Goal: Information Seeking & Learning: Find specific fact

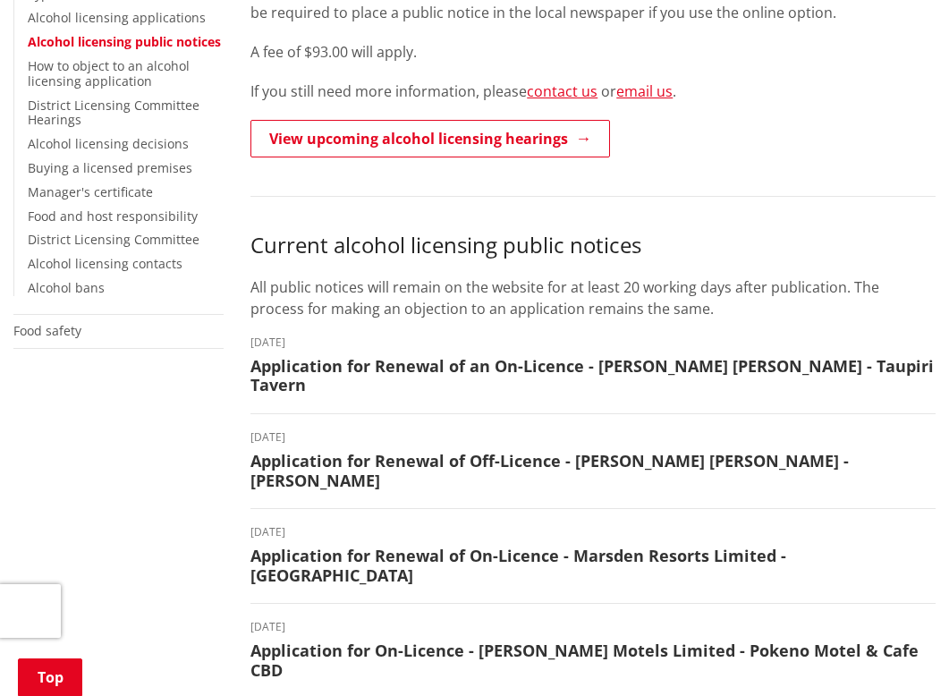
scroll to position [498, 0]
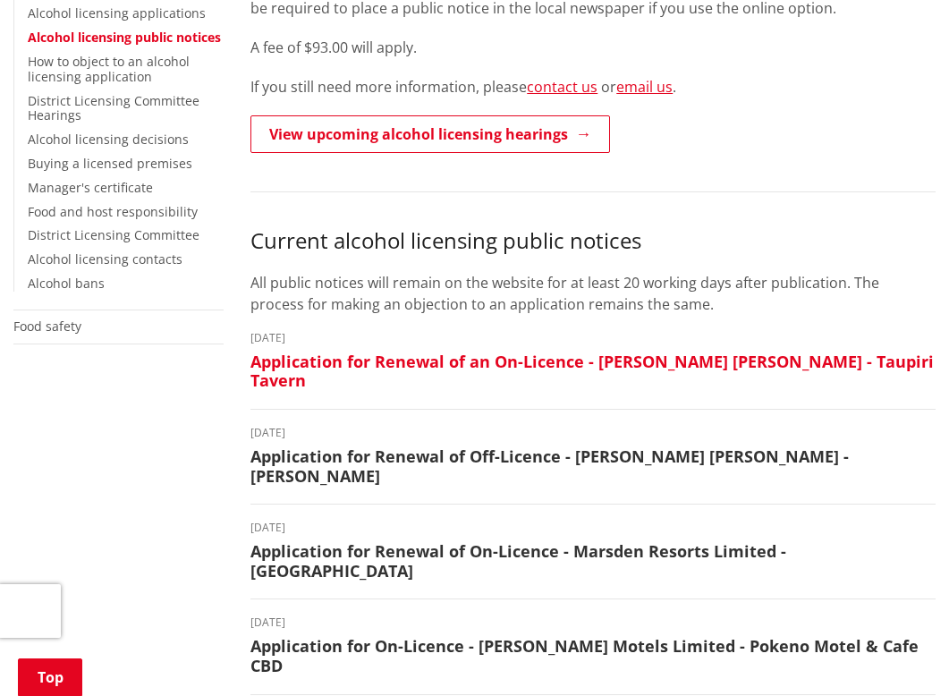
click at [320, 361] on h3 "Application for Renewal of an On-Licence - [PERSON_NAME] [PERSON_NAME] - Taupir…" at bounding box center [592, 371] width 685 height 38
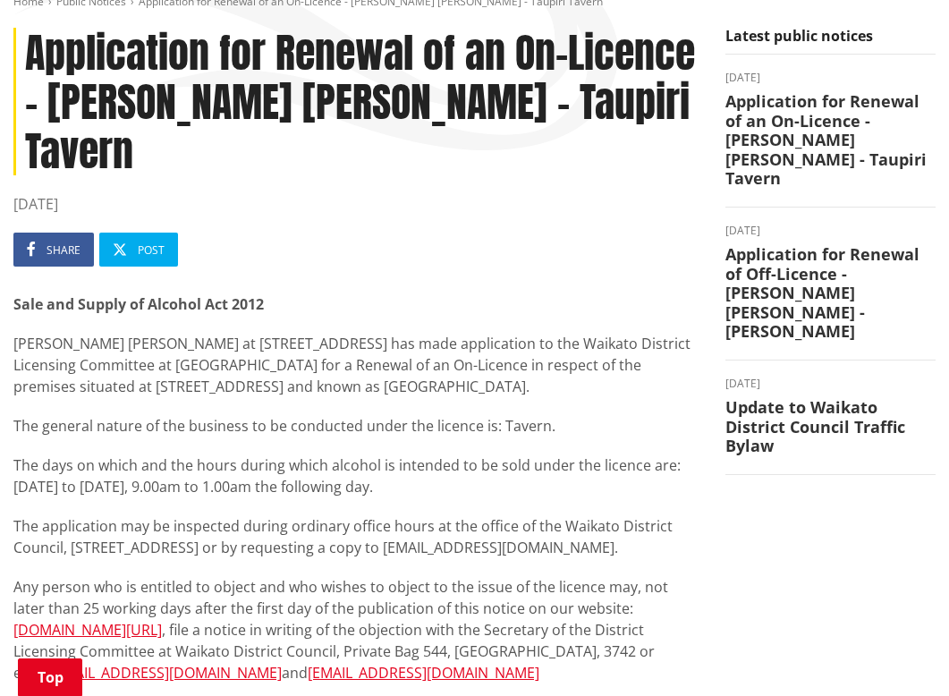
scroll to position [227, 0]
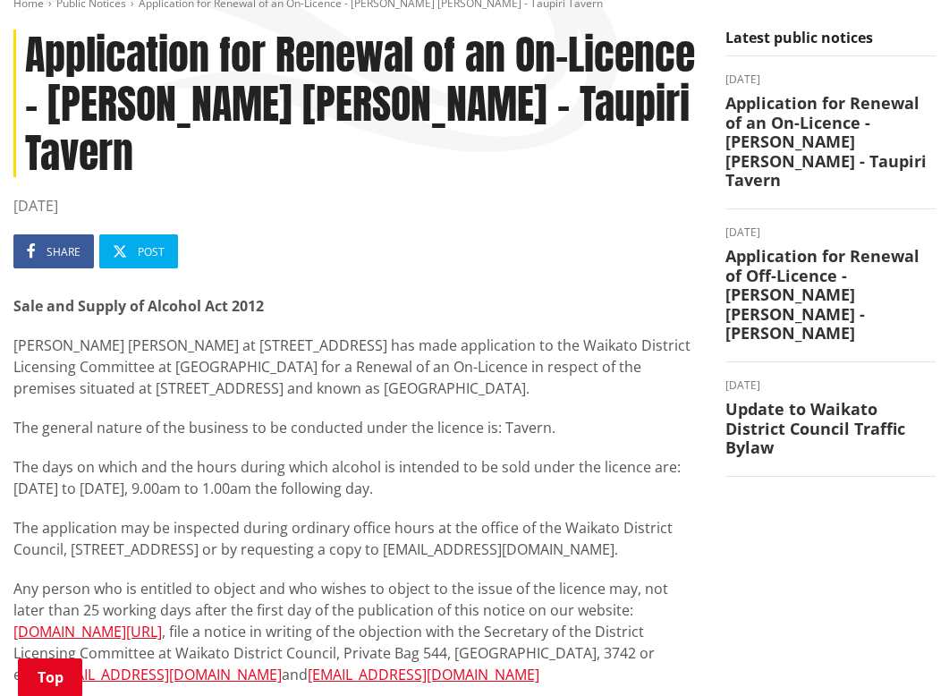
drag, startPoint x: 15, startPoint y: 293, endPoint x: 450, endPoint y: 337, distance: 436.9
click at [450, 337] on p "Robert Kenneth Gamble at 2 The Crescent, Taupiri has made application to the Wa…" at bounding box center [355, 367] width 685 height 64
copy p "Robert Kenneth Gamble at 2 The Crescent, Taupiri has made application to the Wa…"
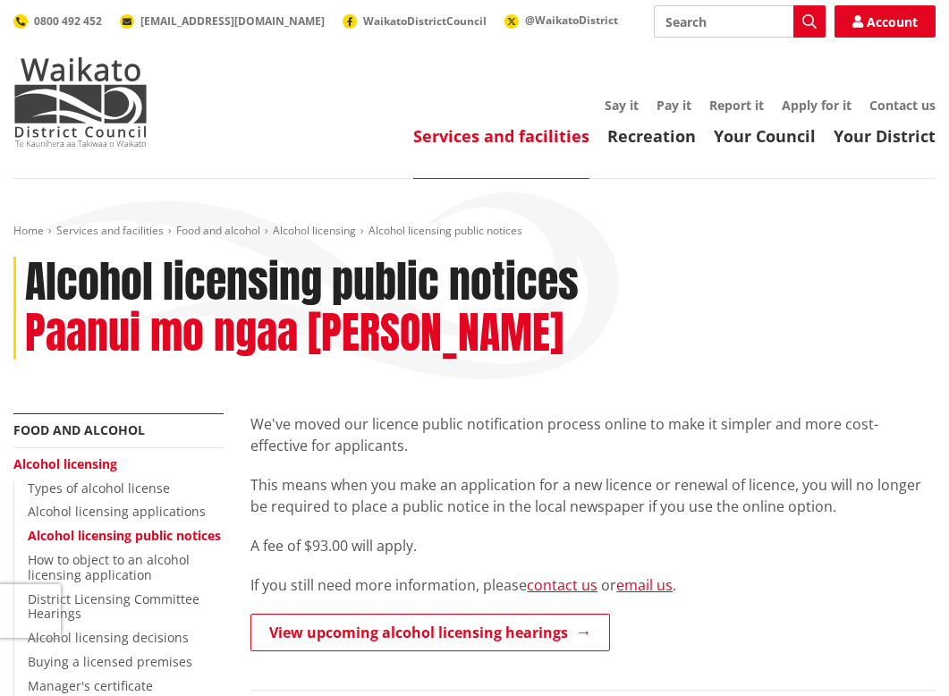
scroll to position [498, 0]
